Goal: Task Accomplishment & Management: Manage account settings

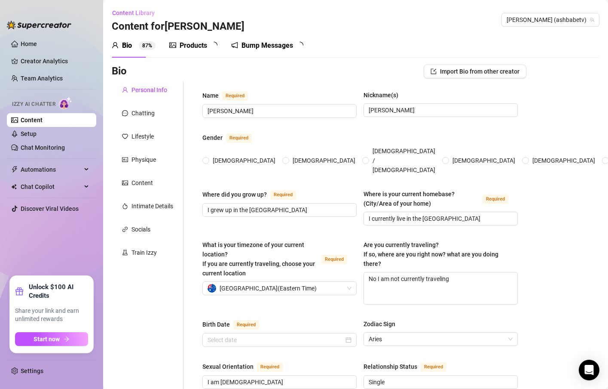
radio input "true"
type input "[DATE]"
click at [43, 373] on link "Settings" at bounding box center [32, 370] width 23 height 7
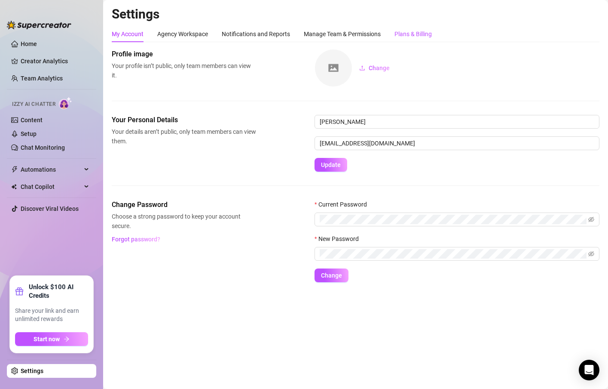
click at [403, 36] on div "Plans & Billing" at bounding box center [413, 33] width 37 height 9
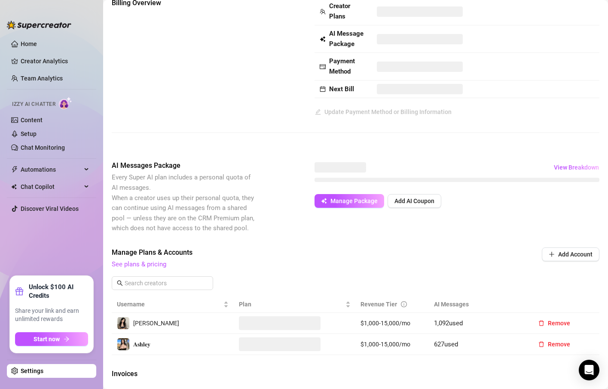
scroll to position [52, 0]
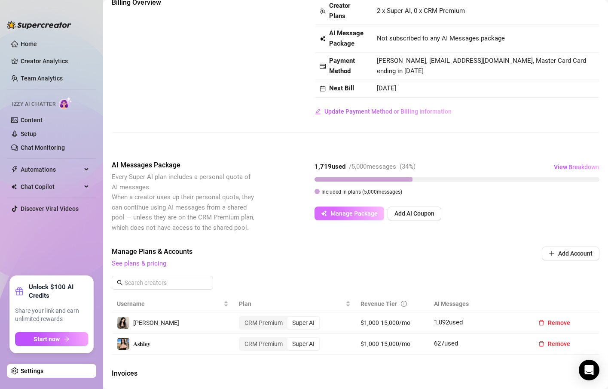
click at [361, 219] on button "Manage Package" at bounding box center [350, 213] width 70 height 14
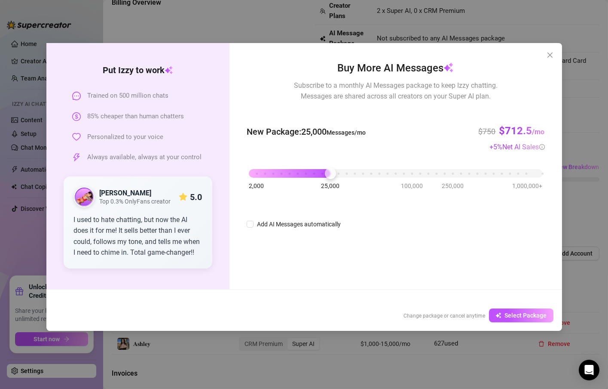
click at [331, 172] on div "2,000 25,000 100,000 250,000 1,000,000+" at bounding box center [396, 169] width 294 height 5
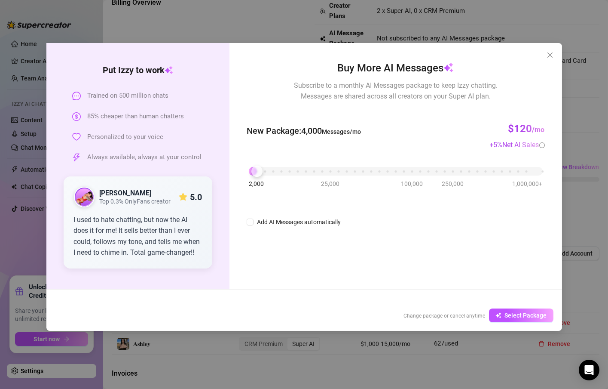
click at [257, 170] on div "2,000 25,000 100,000 250,000 1,000,000+" at bounding box center [396, 167] width 294 height 5
click at [251, 170] on div "2,000 25,000 100,000 250,000 1,000,000+" at bounding box center [396, 167] width 294 height 5
click at [548, 52] on icon "close" at bounding box center [549, 54] width 5 height 5
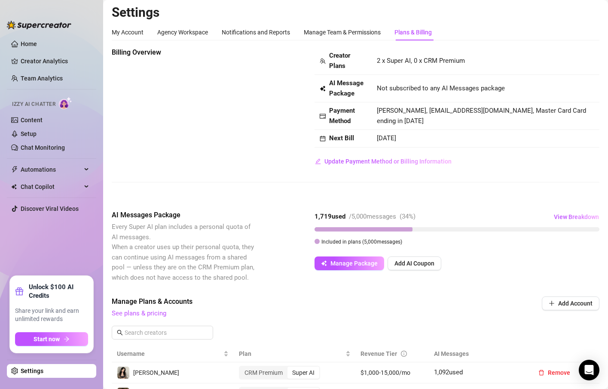
scroll to position [0, 0]
